Goal: Task Accomplishment & Management: Use online tool/utility

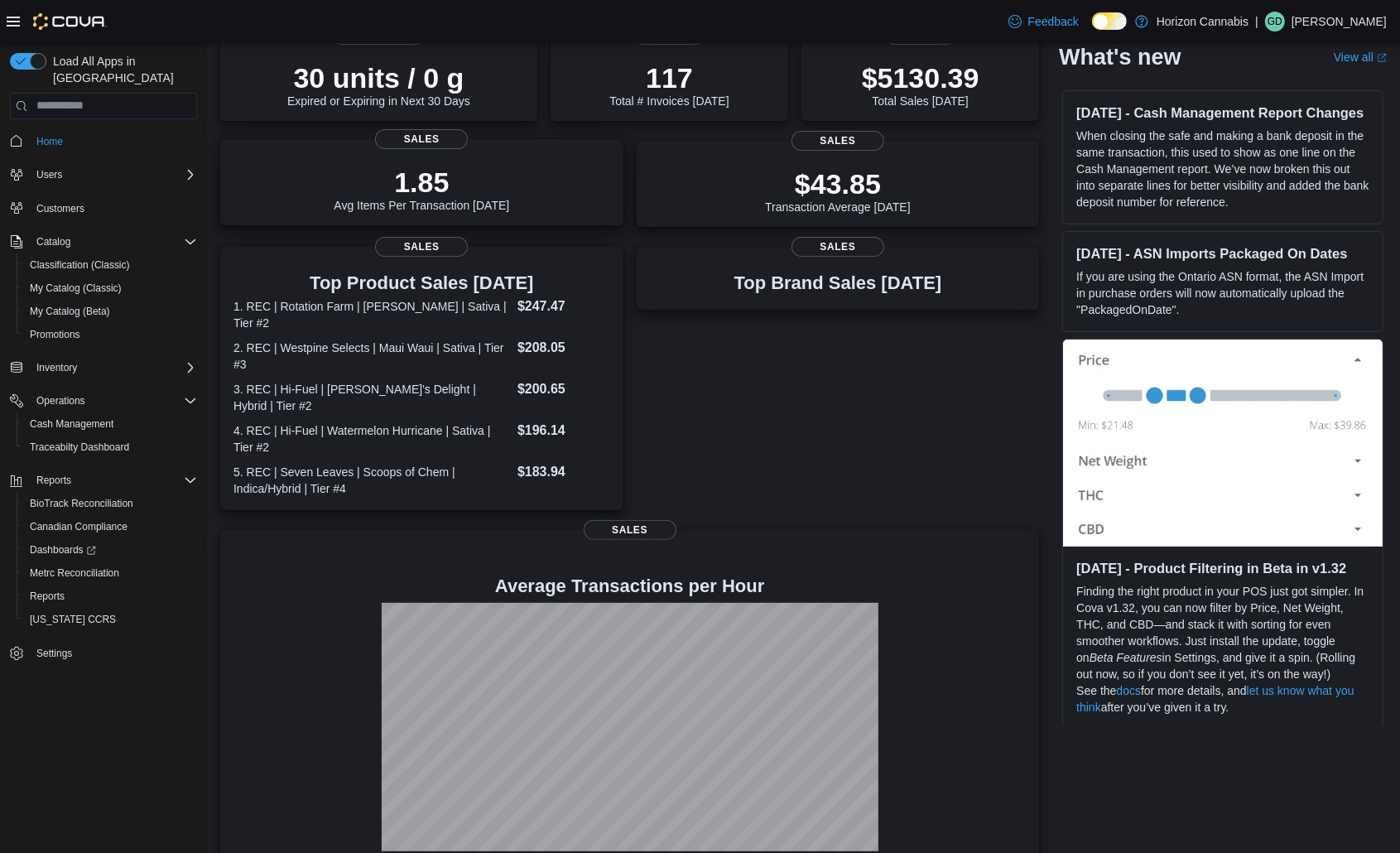
scroll to position [296, 0]
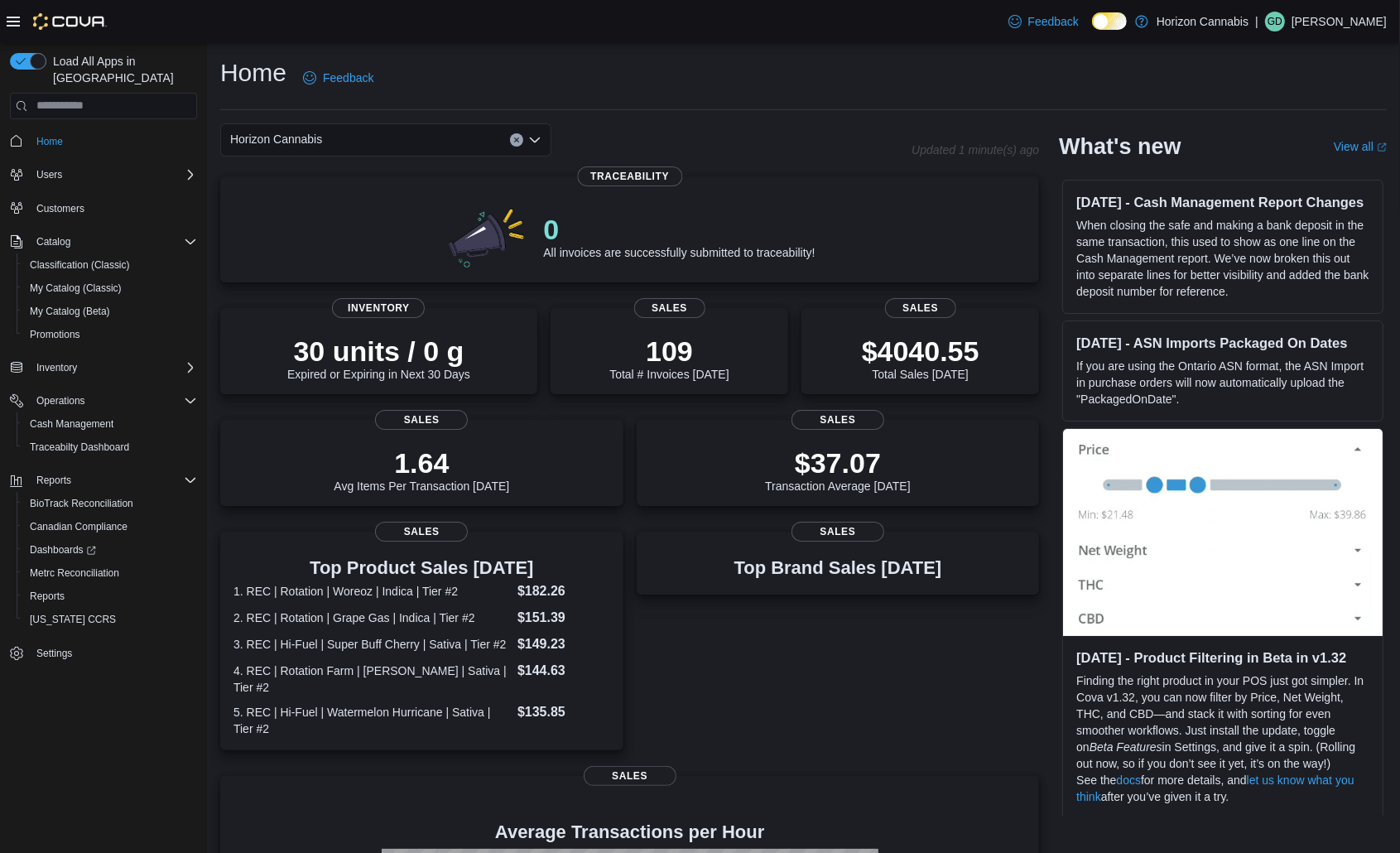
scroll to position [296, 0]
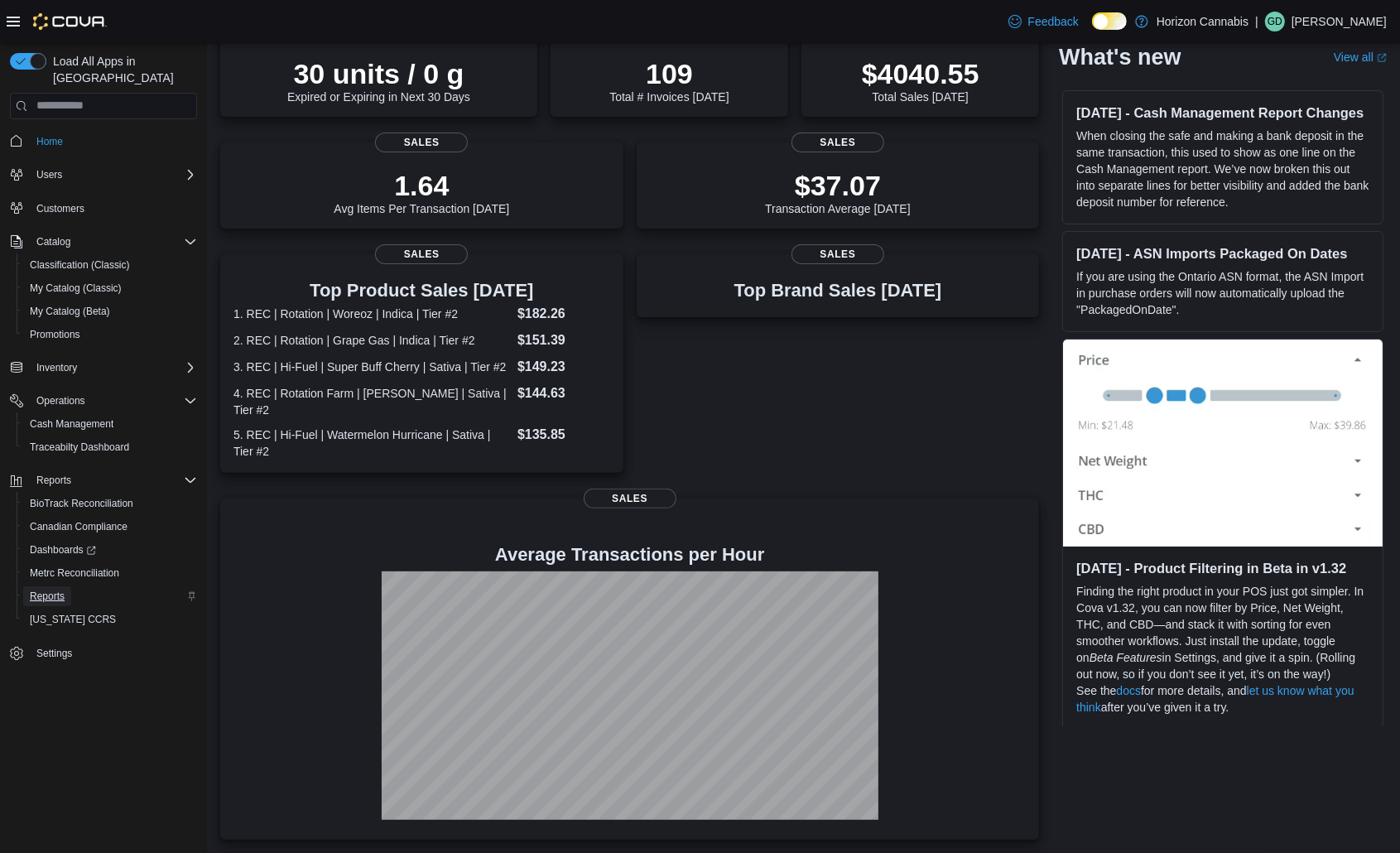
click at [46, 590] on span "Reports" at bounding box center [47, 596] width 35 height 13
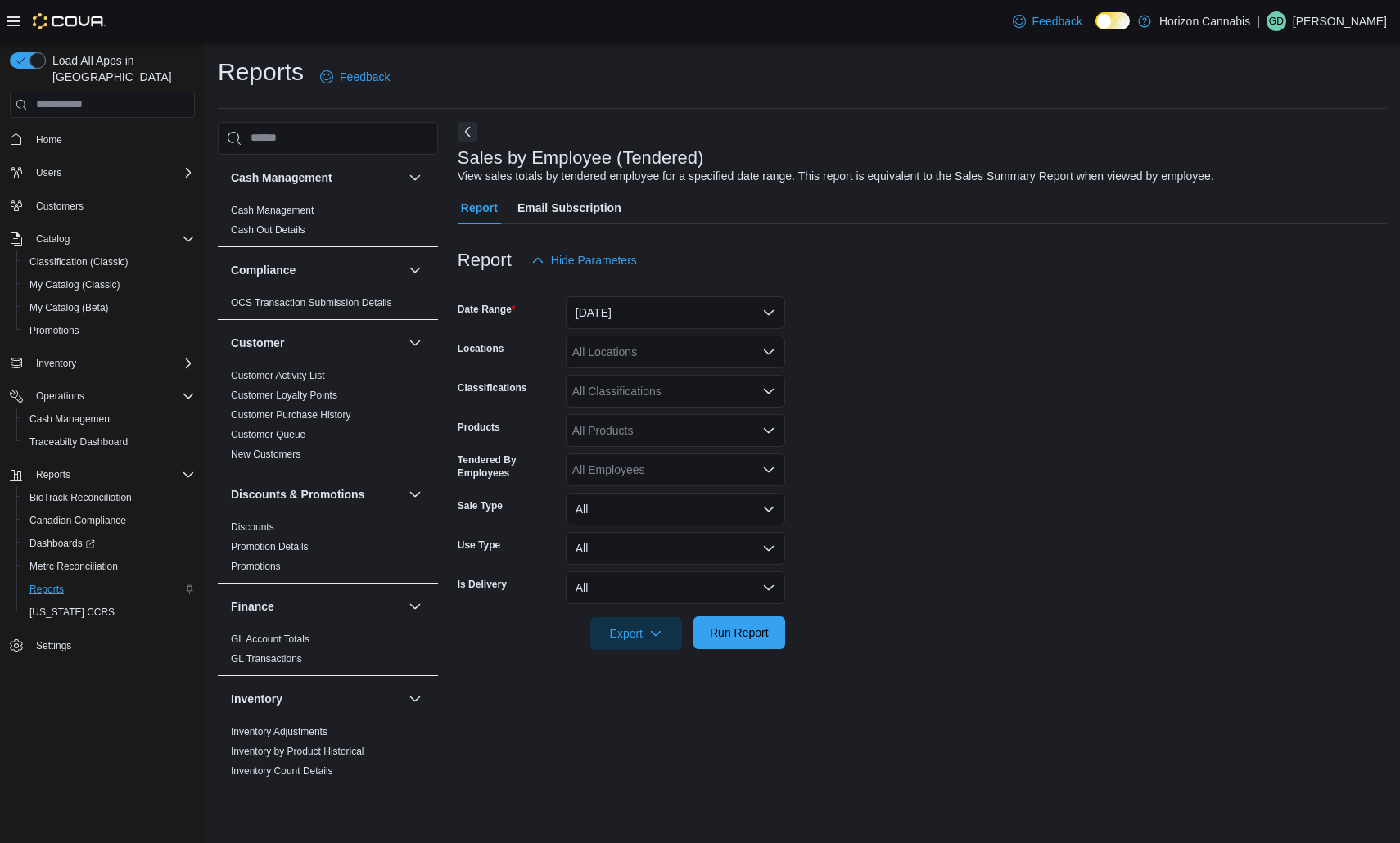
click at [716, 635] on span "Run Report" at bounding box center [740, 632] width 59 height 16
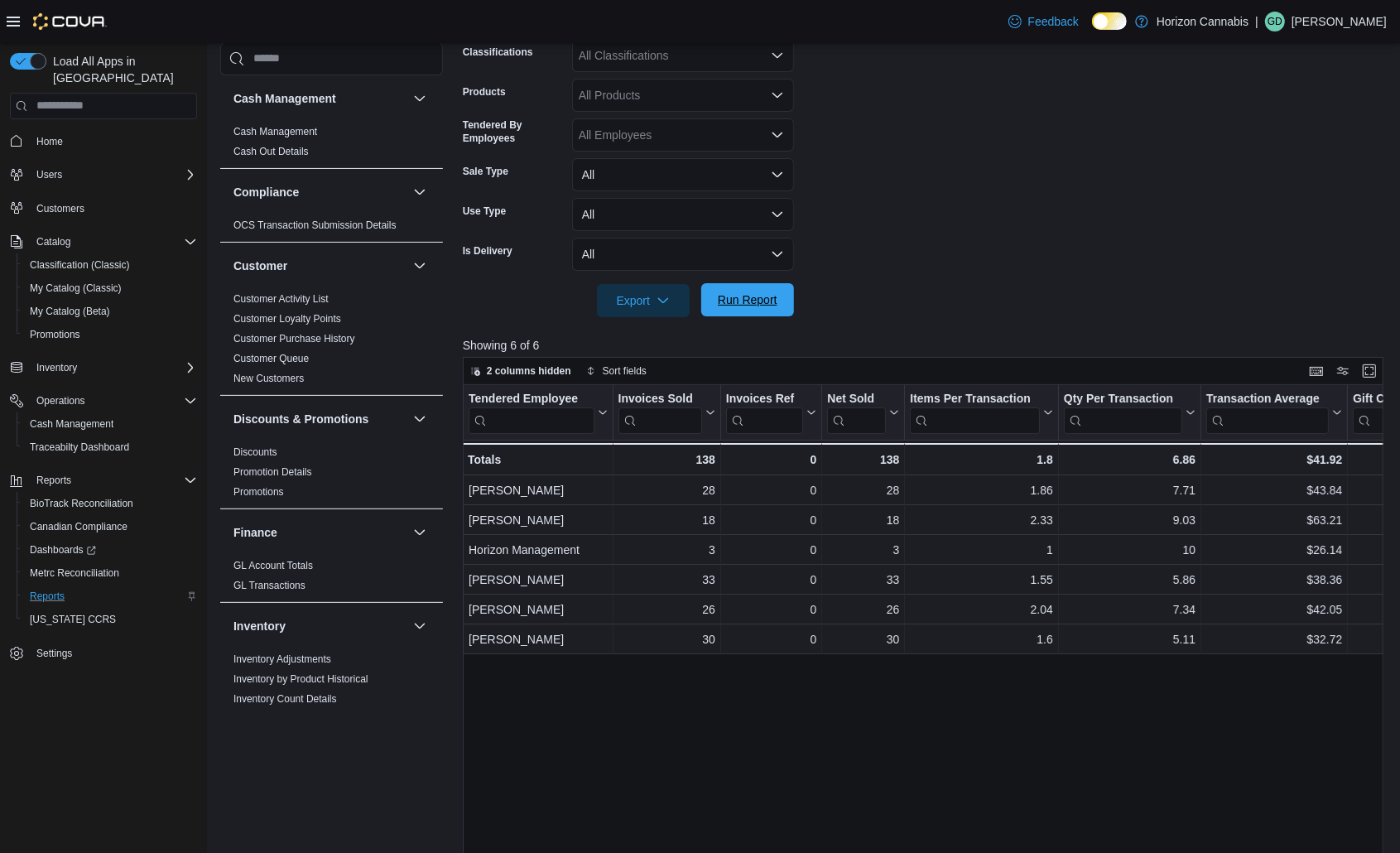
scroll to position [341, 0]
click at [787, 411] on input "search" at bounding box center [764, 419] width 77 height 27
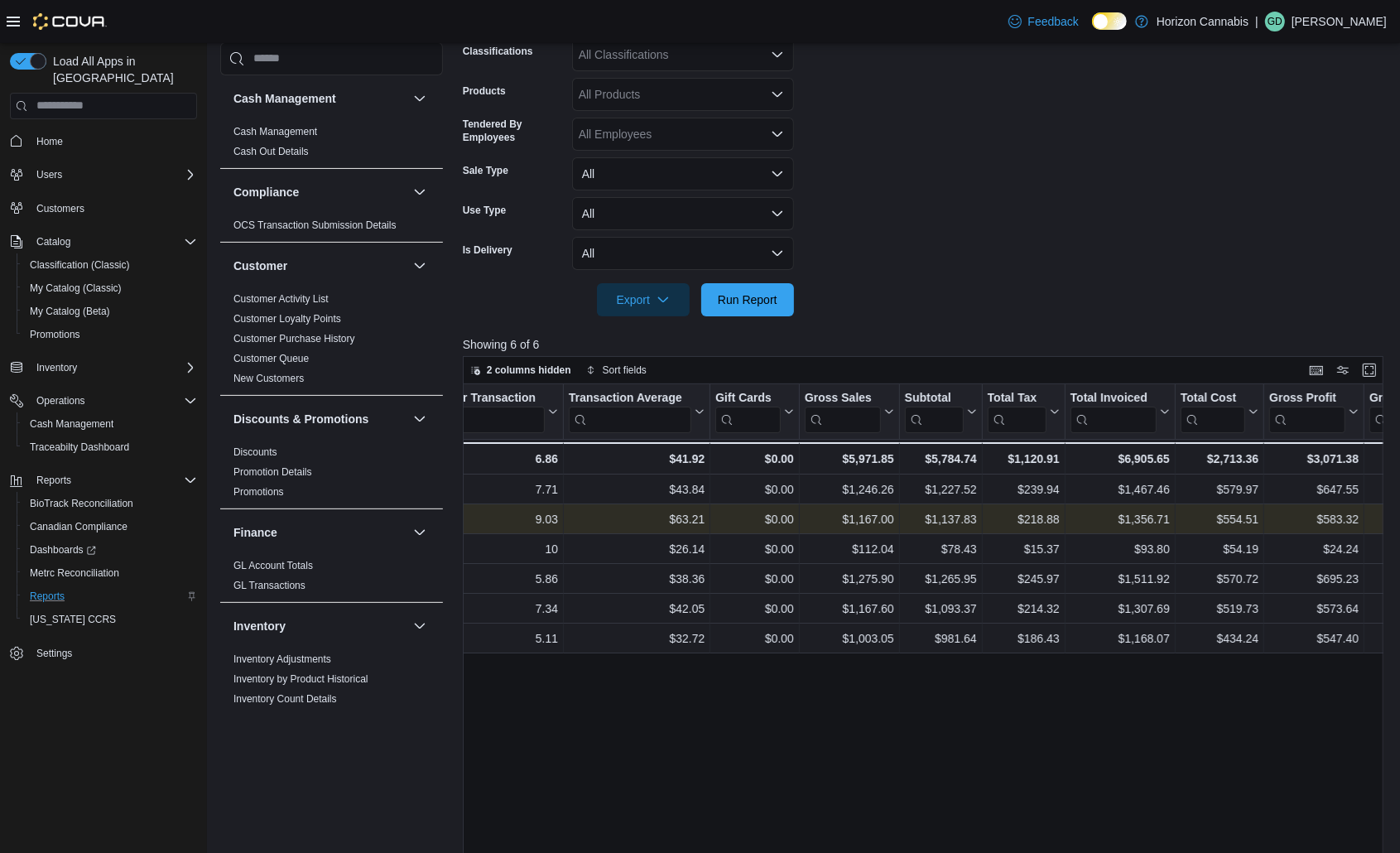
scroll to position [0, 638]
